Goal: Task Accomplishment & Management: Manage account settings

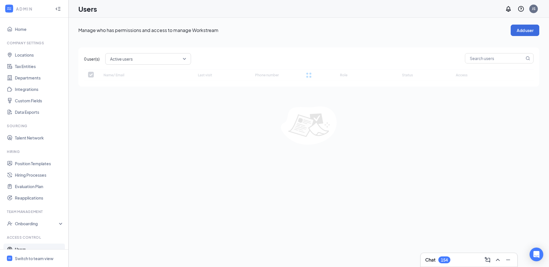
checkbox input "false"
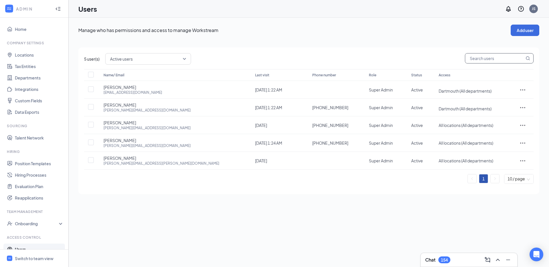
click at [479, 62] on div "5 user(s) Active users Name/ Email Last visit Phone number Role Status Access G…" at bounding box center [308, 120] width 461 height 147
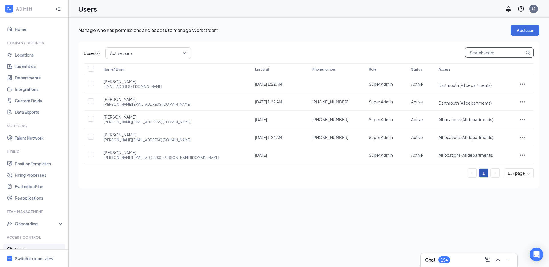
paste input "angela@cfafallriver.com"
type input "angela@cfafallriver.com"
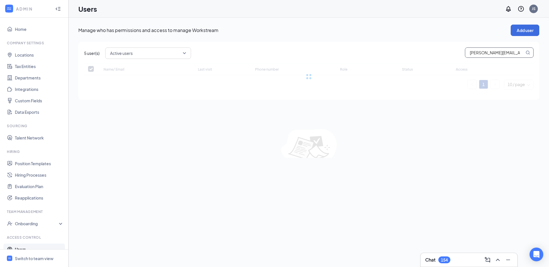
checkbox input "false"
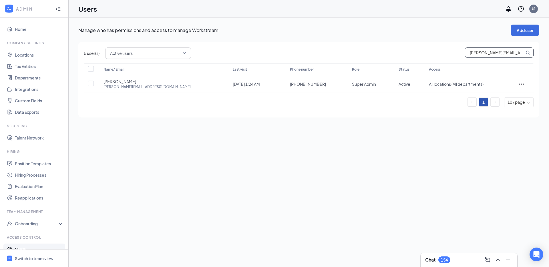
type input "angela@cfafallriver.com"
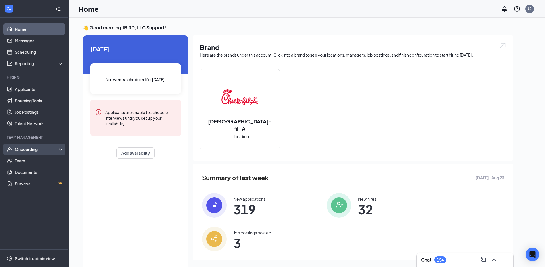
click at [41, 145] on div "Onboarding" at bounding box center [34, 149] width 69 height 11
click at [39, 159] on link "Overview" at bounding box center [39, 160] width 49 height 11
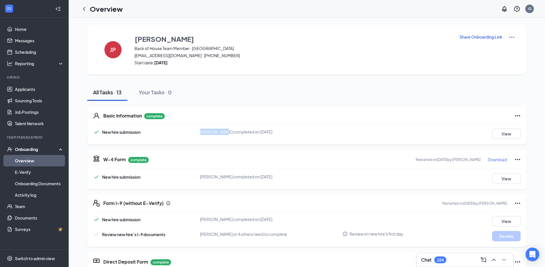
copy div "[PERSON_NAME]"
drag, startPoint x: 196, startPoint y: 132, endPoint x: 217, endPoint y: 133, distance: 21.5
click at [217, 133] on div "New hire submission [PERSON_NAME] completed on [DATE] View" at bounding box center [307, 134] width 428 height 10
click at [182, 179] on div "New hire submission" at bounding box center [146, 177] width 107 height 7
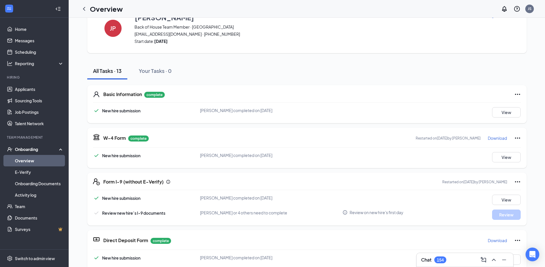
scroll to position [39, 0]
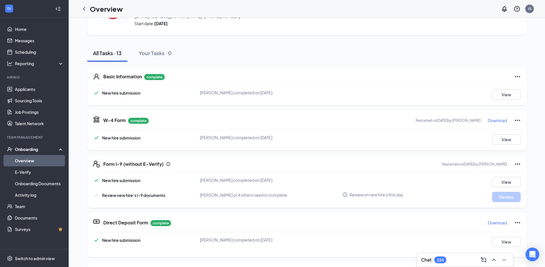
click at [104, 197] on span "Review new hire’s I-9 documents" at bounding box center [133, 195] width 63 height 5
drag, startPoint x: 100, startPoint y: 196, endPoint x: 169, endPoint y: 194, distance: 68.7
click at [169, 194] on div "Review new hire’s I-9 documents" at bounding box center [146, 195] width 107 height 7
copy span "Review new hire’s I-9 documents"
click at [114, 177] on div "Form I-9 (without E-Verify) Restarted on [DATE] by [PERSON_NAME] New hire submi…" at bounding box center [307, 181] width 440 height 53
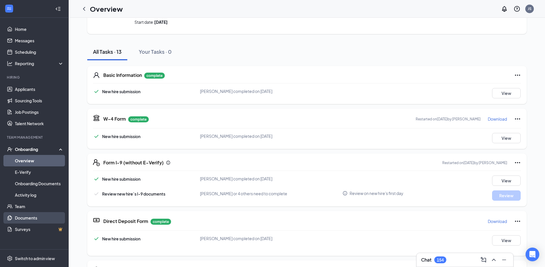
scroll to position [41, 0]
click at [221, 190] on div "[PERSON_NAME] or 4 others need to complete" at bounding box center [271, 193] width 143 height 6
click at [171, 200] on div "Review new hire’s I-9 documents [PERSON_NAME] or 4 others need to complete Revi…" at bounding box center [307, 195] width 428 height 10
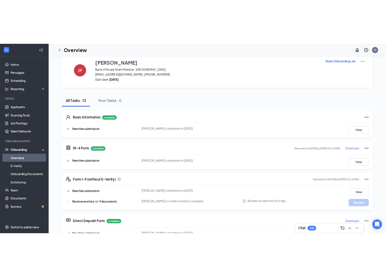
scroll to position [0, 0]
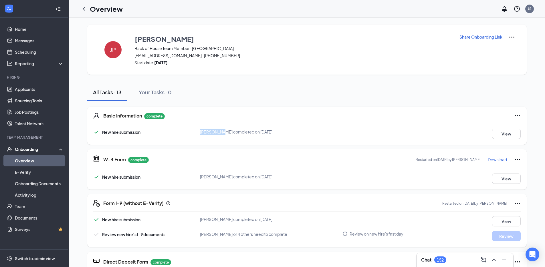
drag, startPoint x: 194, startPoint y: 134, endPoint x: 216, endPoint y: 133, distance: 21.8
click at [216, 133] on div "New hire submission [PERSON_NAME] completed on [DATE] View" at bounding box center [307, 134] width 428 height 10
copy div "[PERSON_NAME]"
click at [337, 17] on div "Overview JS" at bounding box center [307, 9] width 476 height 18
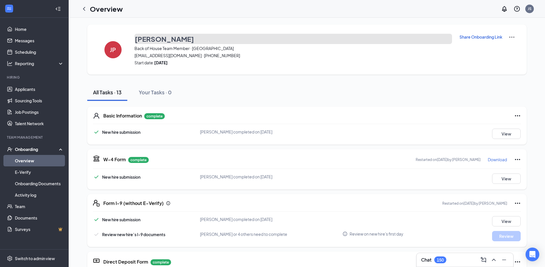
click at [249, 36] on button "[PERSON_NAME]" at bounding box center [293, 39] width 318 height 10
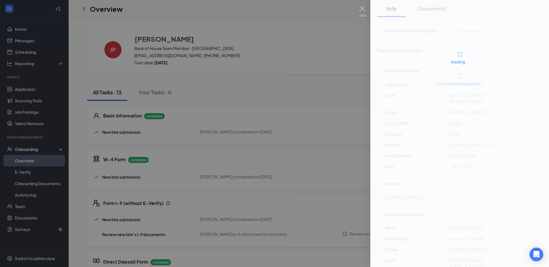
click at [306, 25] on div at bounding box center [274, 133] width 549 height 267
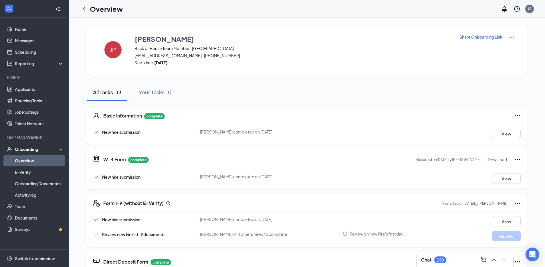
click at [444, 27] on div "JP [PERSON_NAME] Back of House Team Member · Dartmouth [EMAIL_ADDRESS][DOMAIN_N…" at bounding box center [307, 50] width 440 height 50
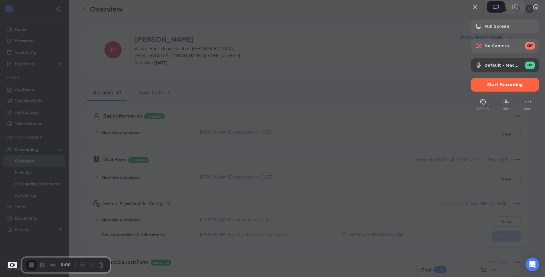
click at [286, 108] on div at bounding box center [272, 138] width 545 height 277
click at [499, 92] on div "Start Recording" at bounding box center [505, 85] width 69 height 14
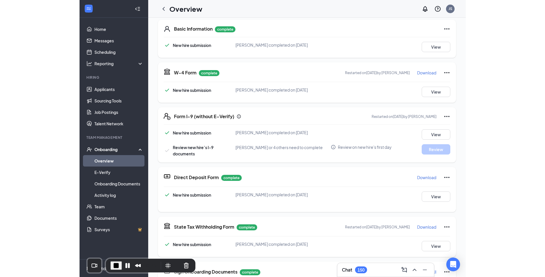
scroll to position [10, 0]
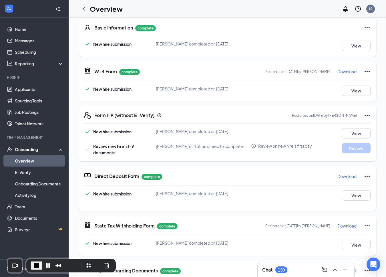
click at [33, 267] on span "End Recording" at bounding box center [36, 265] width 7 height 7
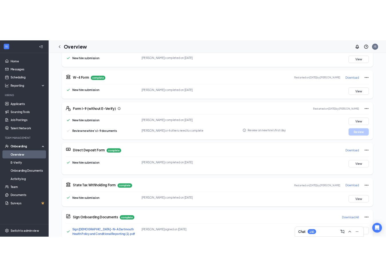
scroll to position [0, 0]
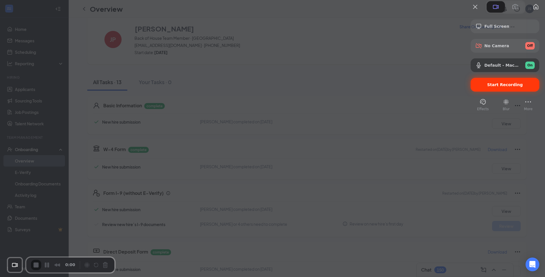
click at [476, 92] on div "Start Recording" at bounding box center [505, 85] width 69 height 14
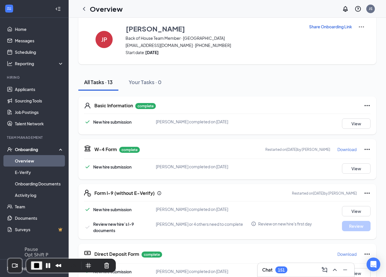
click at [39, 267] on button "End Recording" at bounding box center [36, 265] width 11 height 9
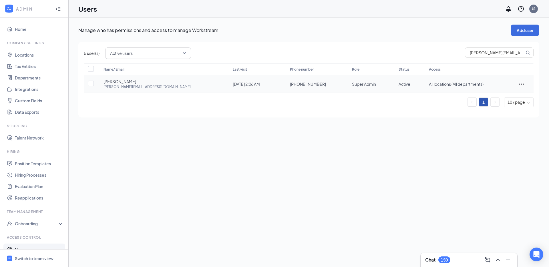
click at [521, 82] on icon "ActionsIcon" at bounding box center [521, 84] width 7 height 7
click at [491, 97] on span "Edit user" at bounding box center [496, 96] width 16 height 5
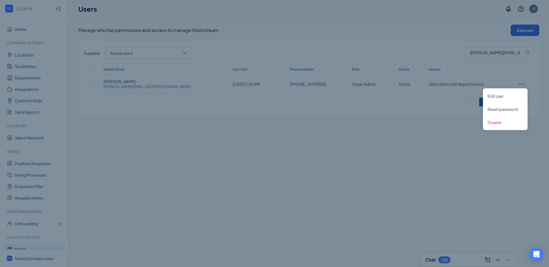
type input "(508) 504-8845"
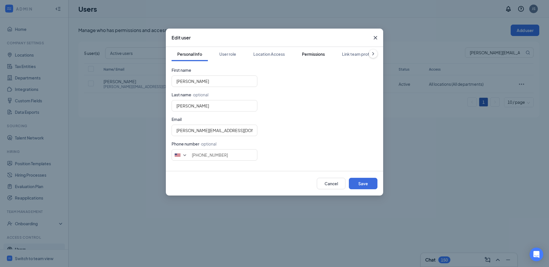
click at [325, 55] on div "Permissions" at bounding box center [313, 54] width 23 height 6
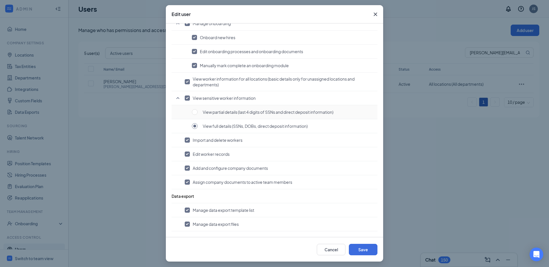
scroll to position [25, 0]
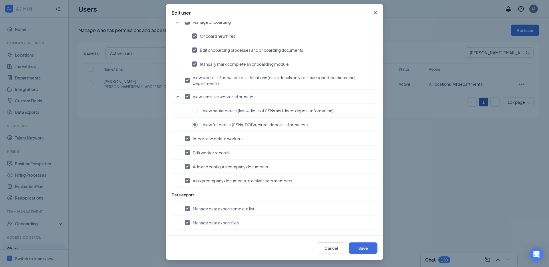
click at [375, 13] on icon "Cross" at bounding box center [375, 12] width 7 height 7
